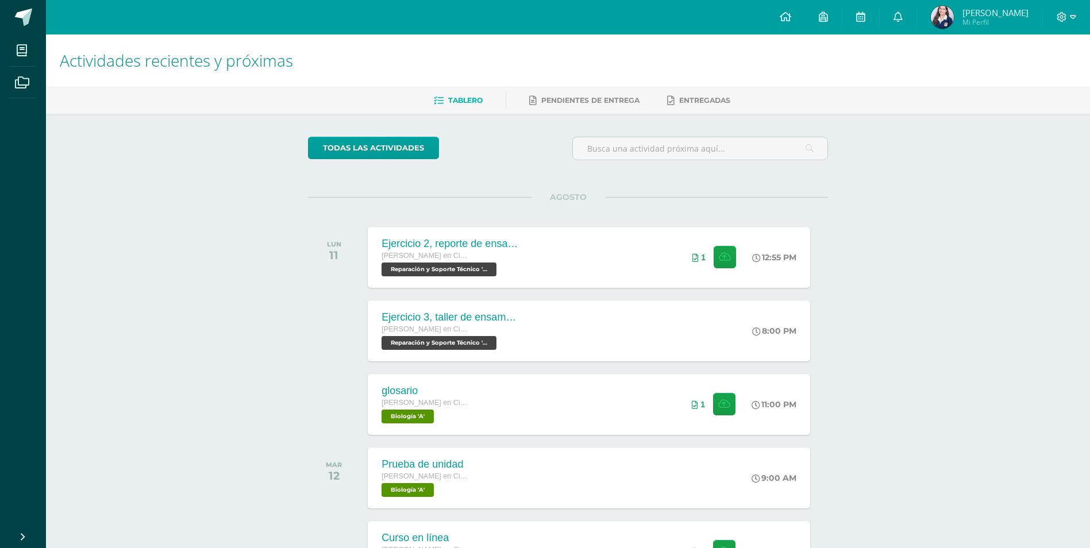
scroll to position [247, 0]
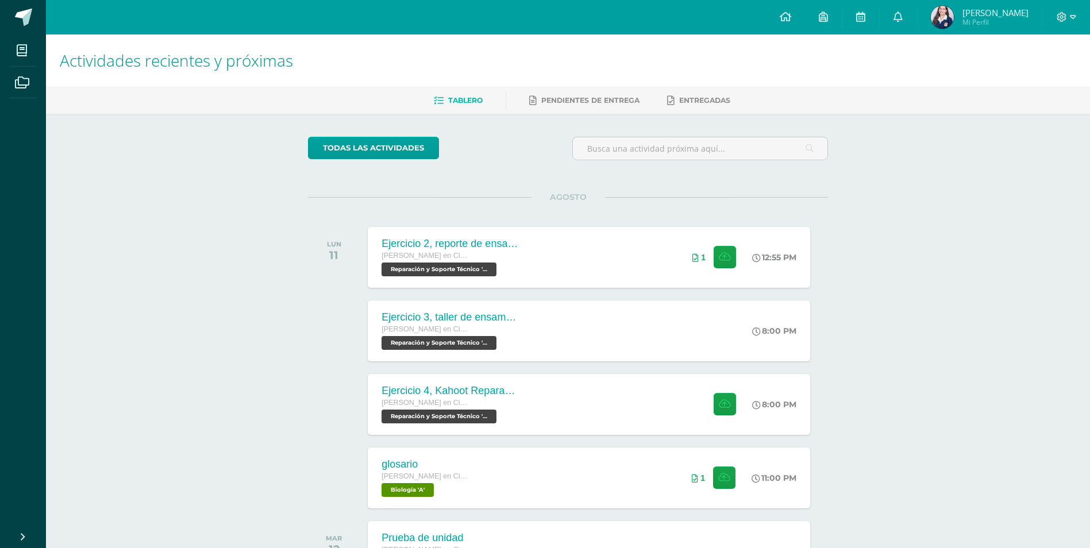
click at [243, 145] on div "Actividades recientes y próximas Tablero Pendientes de entrega Entregadas todas…" at bounding box center [568, 381] width 1044 height 694
click at [509, 384] on div "Ejercicio 4, Kahoot Reparación [PERSON_NAME] en Ciencias y Letras con Orientaci…" at bounding box center [449, 404] width 167 height 61
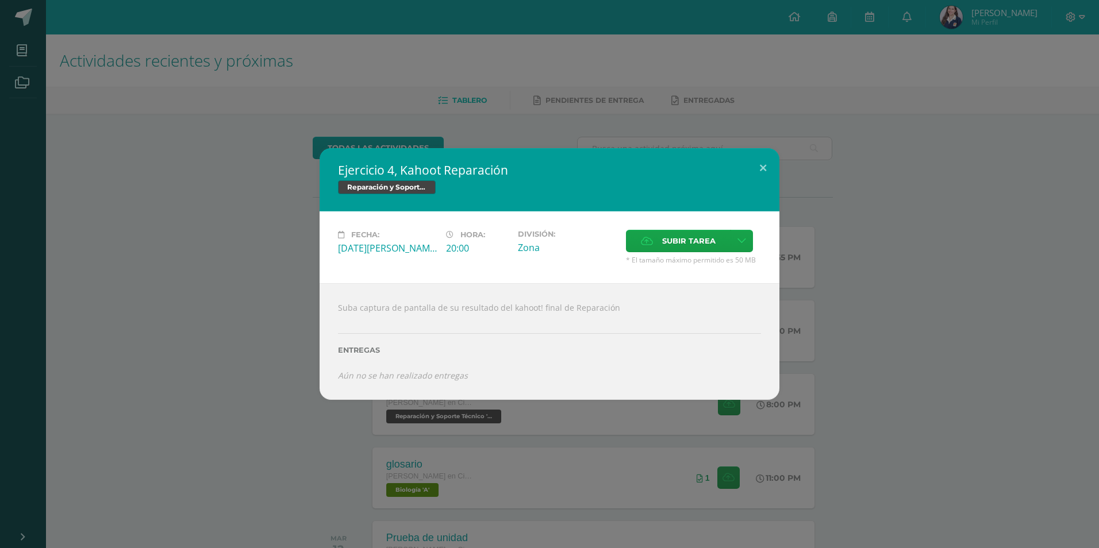
click at [336, 267] on div "Fecha: [DATE][PERSON_NAME] Hora: 20:00 División: Zona" at bounding box center [550, 247] width 460 height 72
click at [676, 241] on span "Subir tarea" at bounding box center [688, 240] width 53 height 21
click at [0, 0] on input "Subir tarea" at bounding box center [0, 0] width 0 height 0
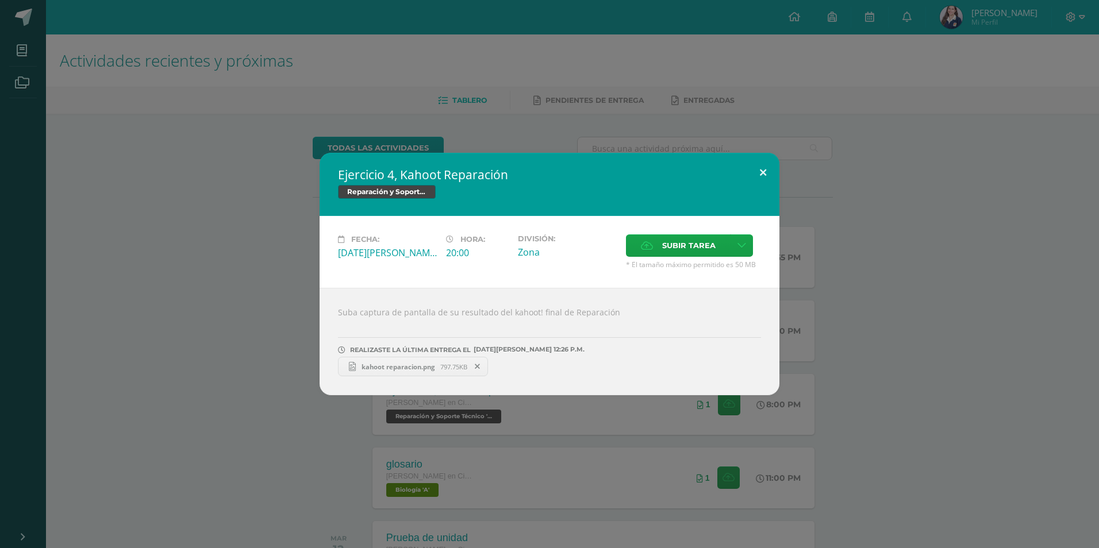
click at [766, 178] on button at bounding box center [763, 172] width 33 height 39
